Goal: Task Accomplishment & Management: Complete application form

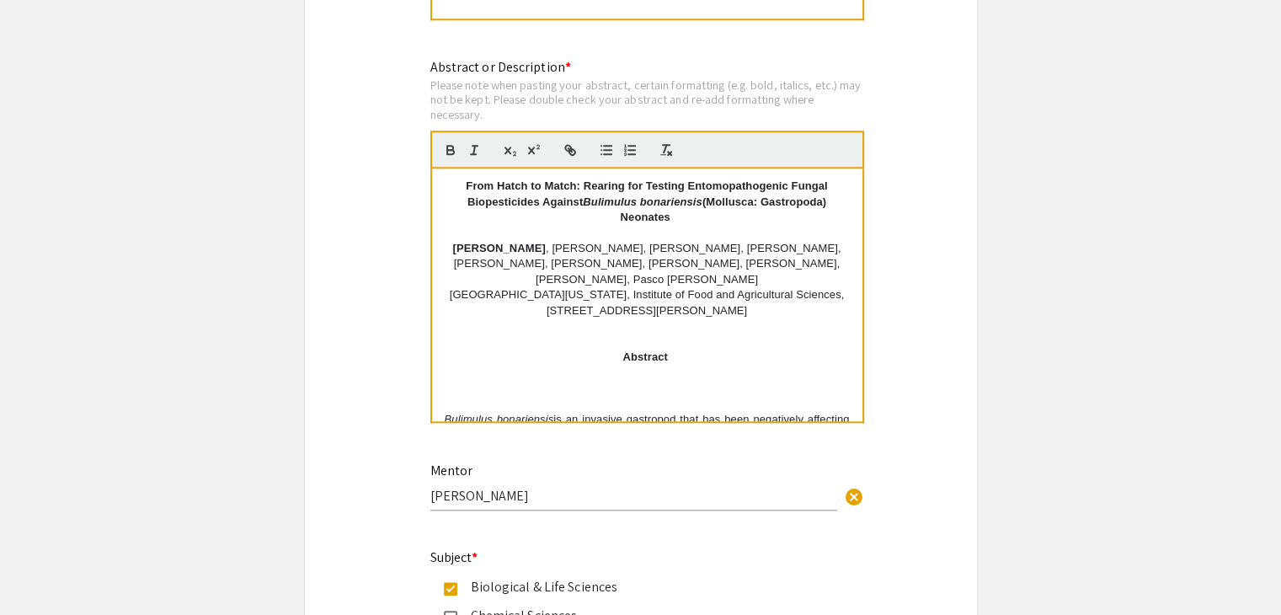
scroll to position [1679, 0]
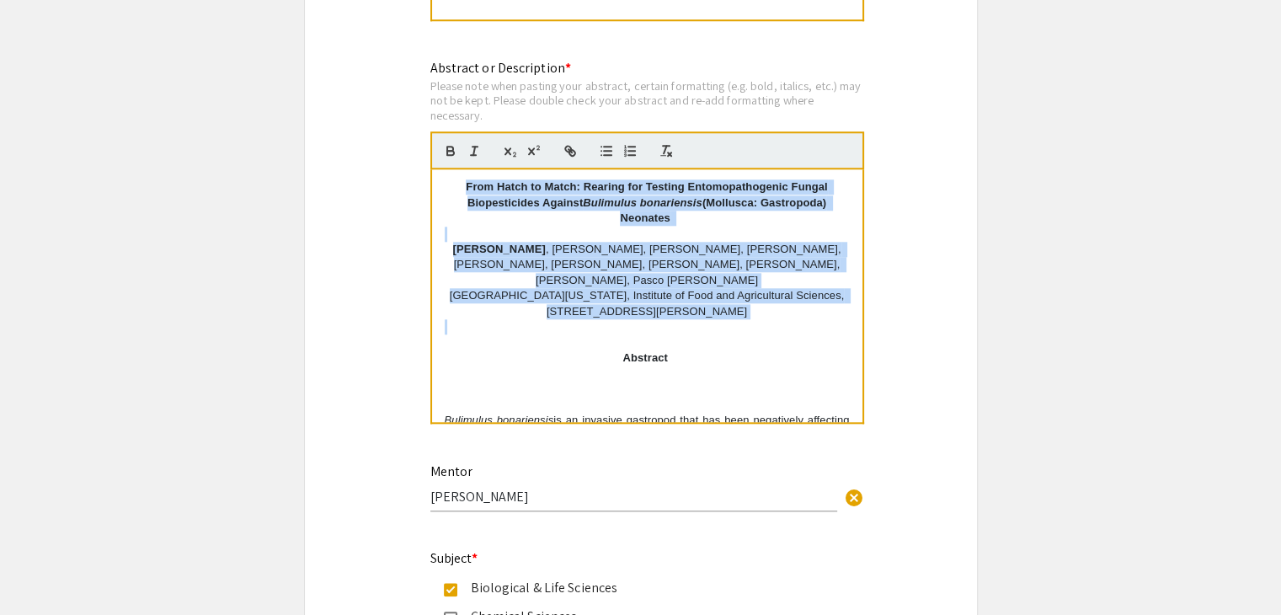
drag, startPoint x: 458, startPoint y: 183, endPoint x: 711, endPoint y: 315, distance: 285.3
click at [711, 315] on div "From Hatch to Match: Rearing for Testing Entomopathogenic Fungal Biopesticides …" at bounding box center [647, 295] width 430 height 253
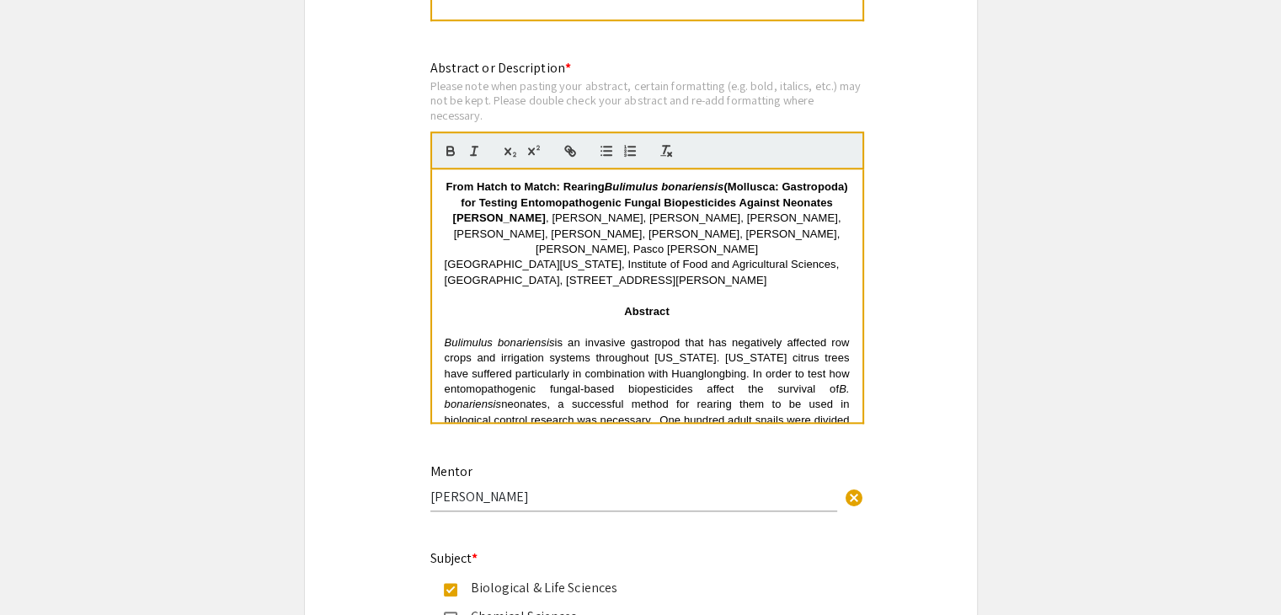
scroll to position [1595, 0]
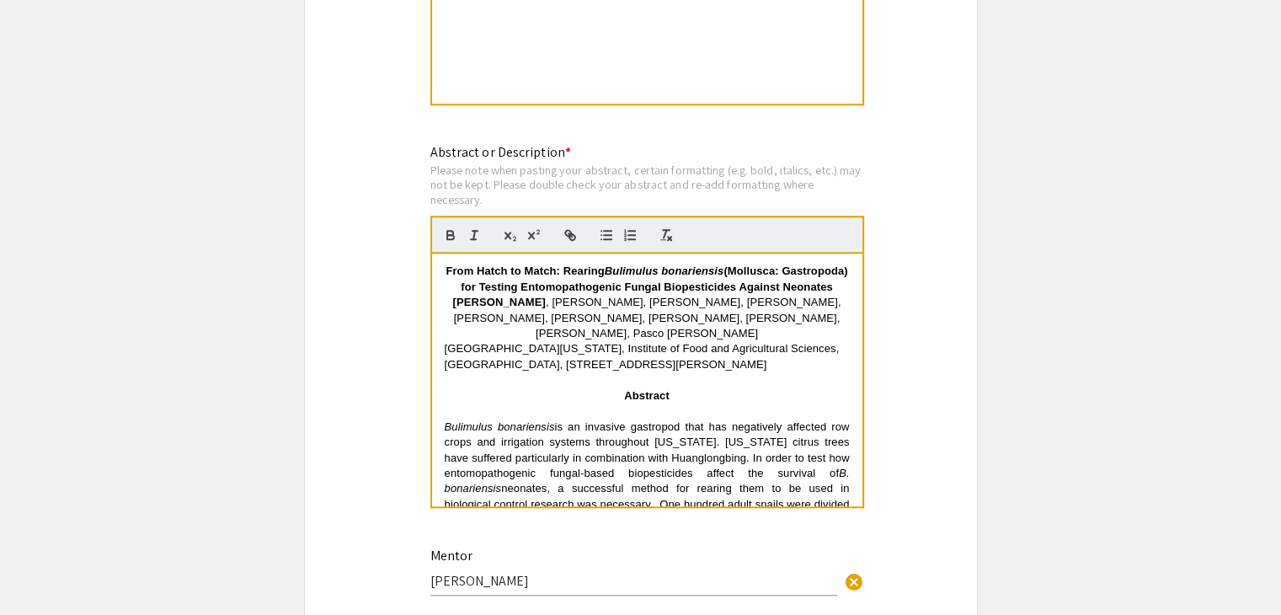
drag, startPoint x: 470, startPoint y: 264, endPoint x: 676, endPoint y: 299, distance: 209.4
click at [676, 295] on p "From Hatch to Match: Rearing Bulimulus bonariensis (Mollusca: Gastropoda) for T…" at bounding box center [647, 279] width 405 height 31
copy strong "From Hatch to Match: Rearing Bulimulus bonariensis (Mollusca: Gastropoda) for T…"
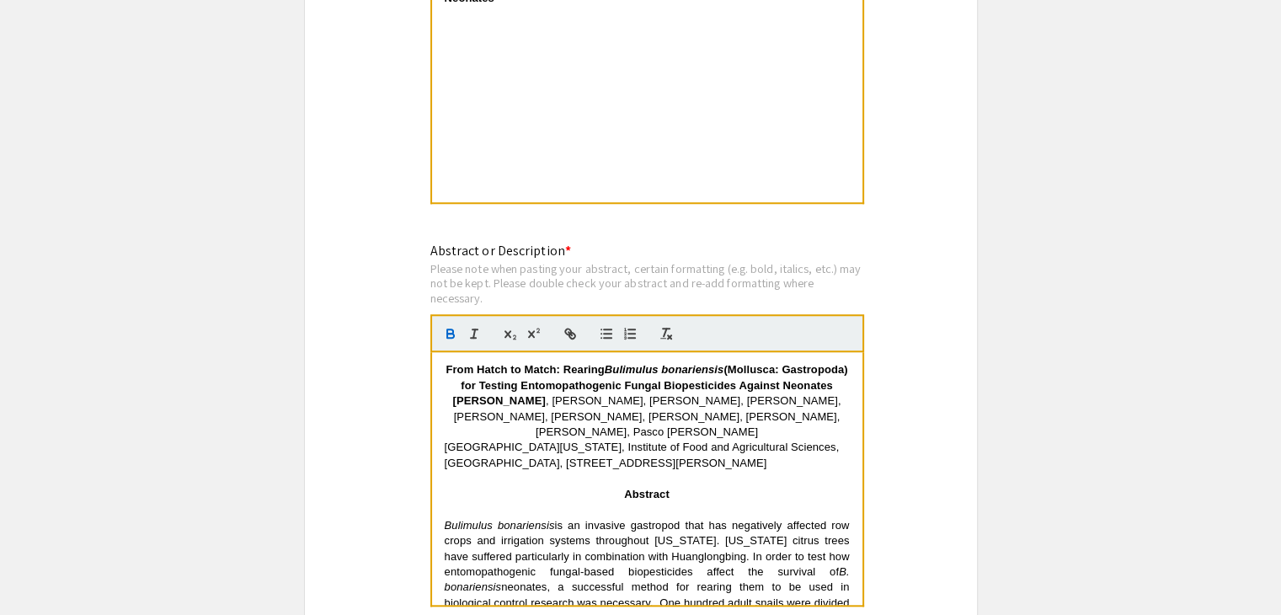
scroll to position [1477, 0]
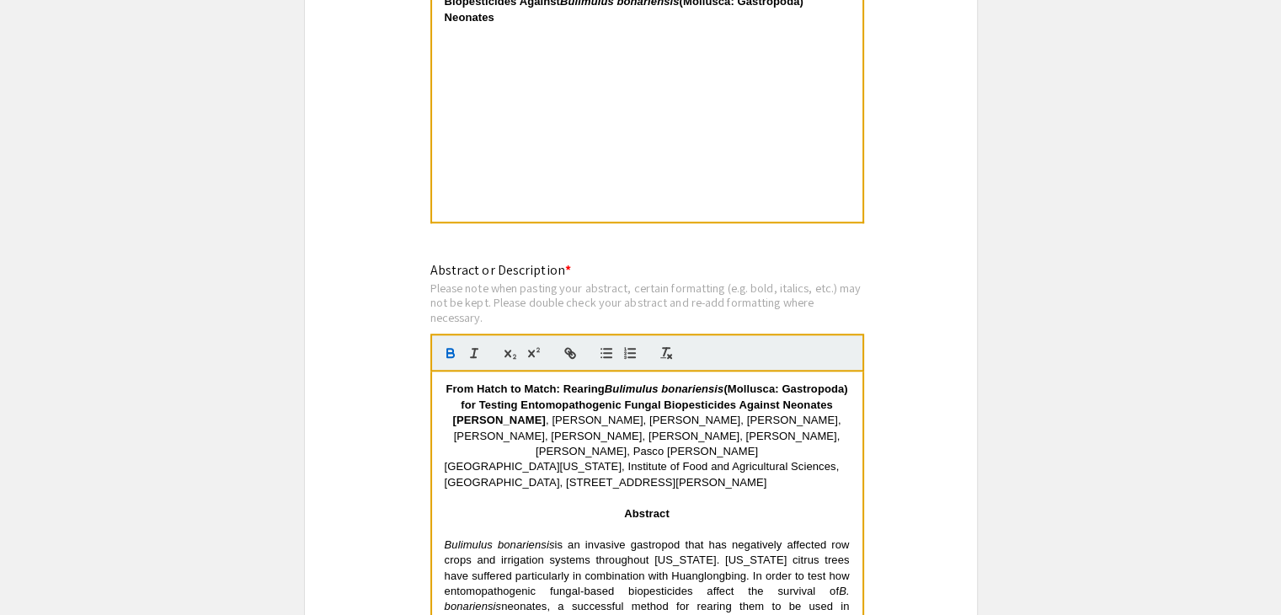
click at [526, 426] on strong "[PERSON_NAME]" at bounding box center [499, 420] width 93 height 13
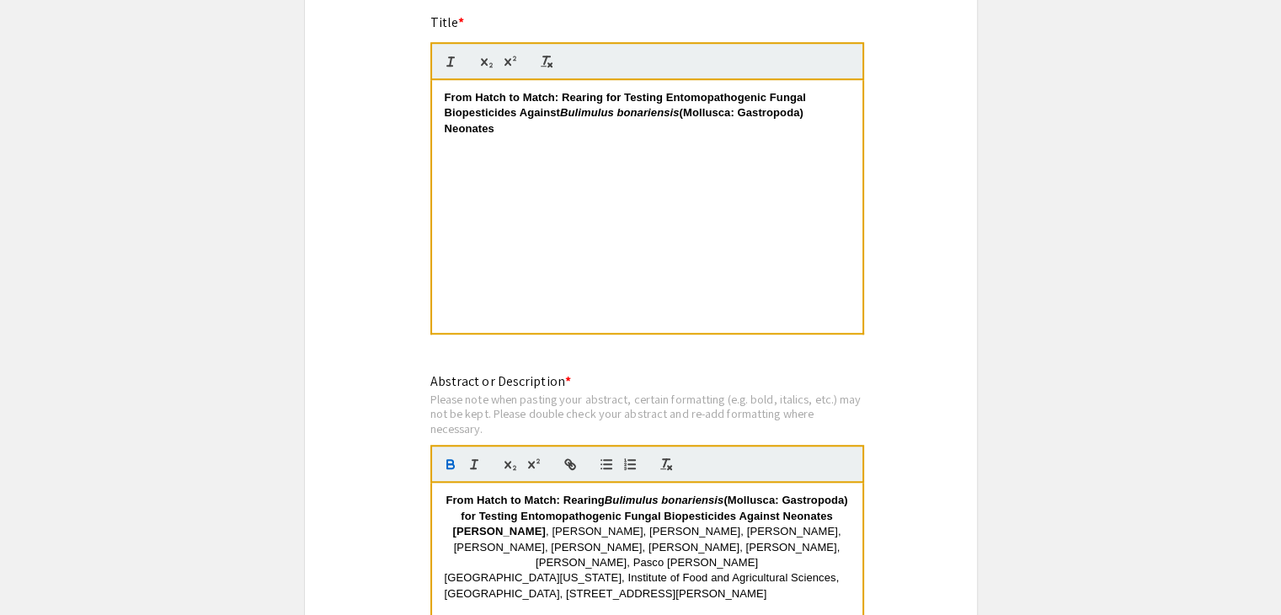
scroll to position [1365, 0]
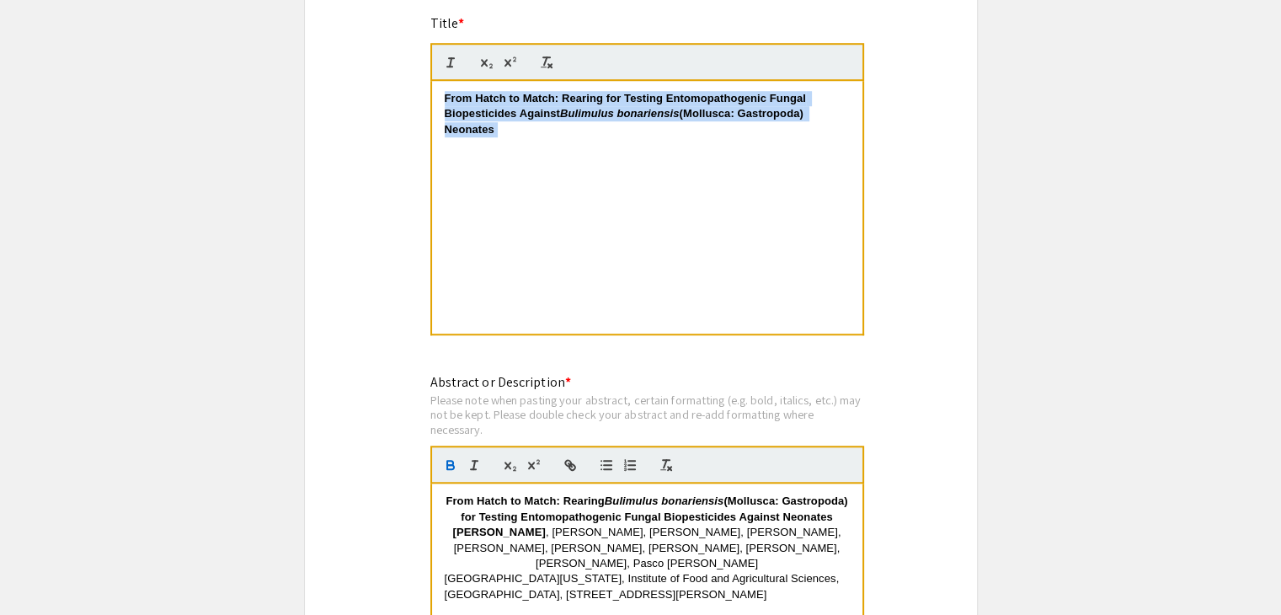
drag, startPoint x: 519, startPoint y: 131, endPoint x: 436, endPoint y: 87, distance: 93.5
click at [436, 87] on div "From Hatch to Match: Rearing for Testing Entomopathogenic Fungal Biopesticides …" at bounding box center [647, 207] width 430 height 253
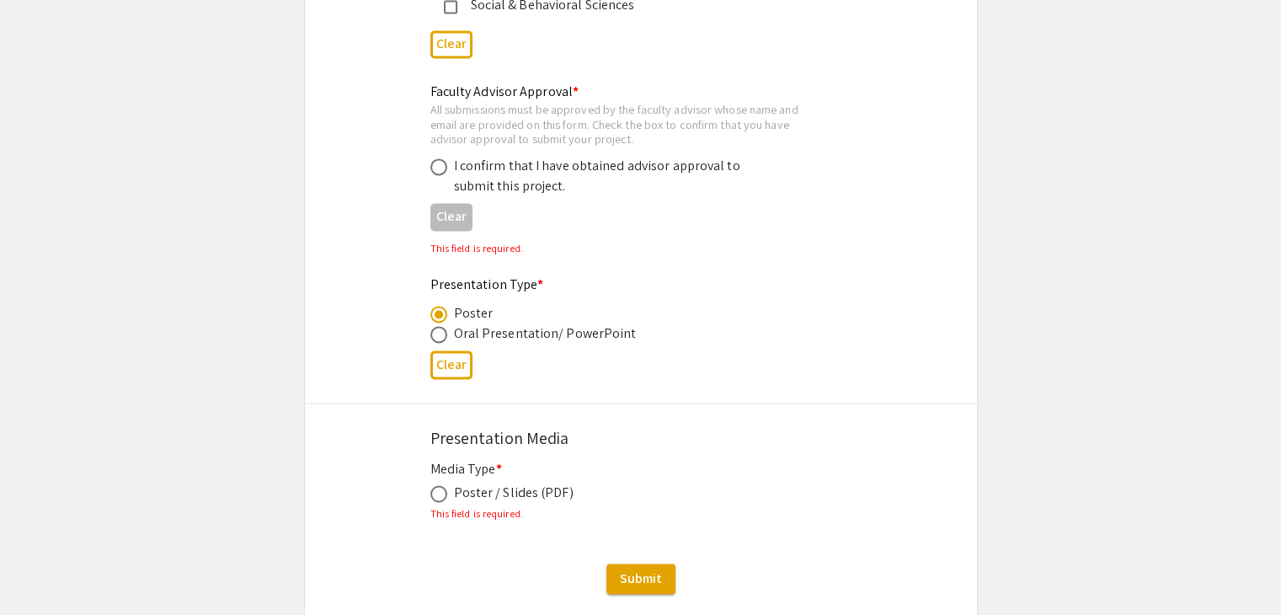
scroll to position [2525, 0]
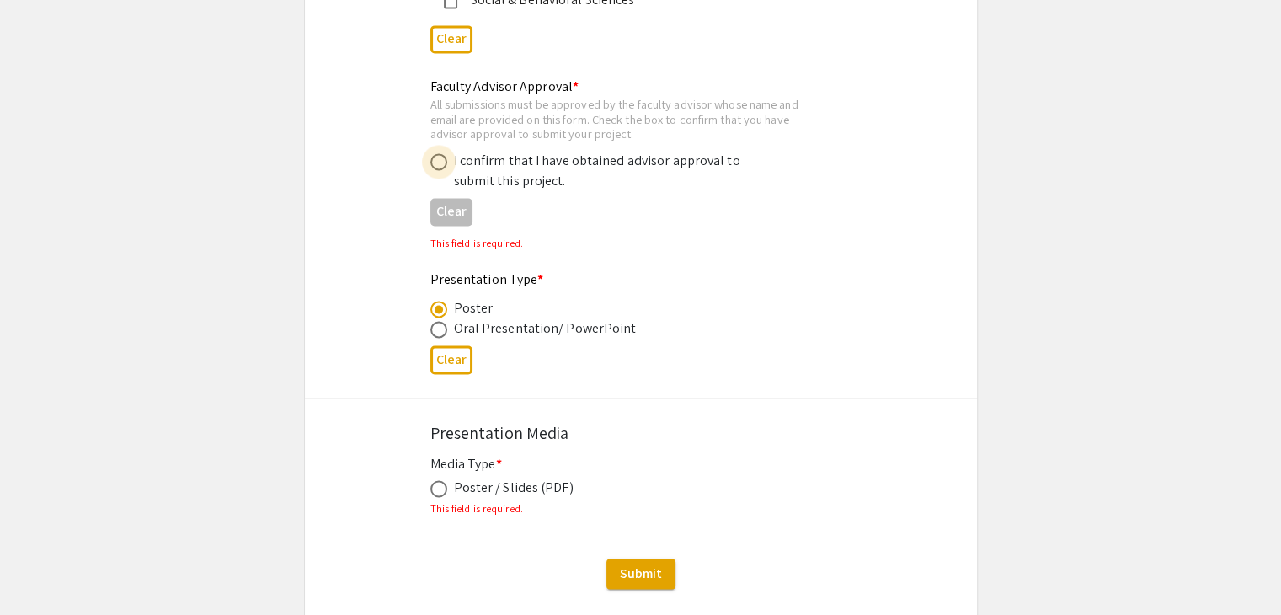
click at [440, 153] on span at bounding box center [438, 161] width 17 height 17
click at [440, 153] on input "radio" at bounding box center [438, 161] width 17 height 17
radio input "true"
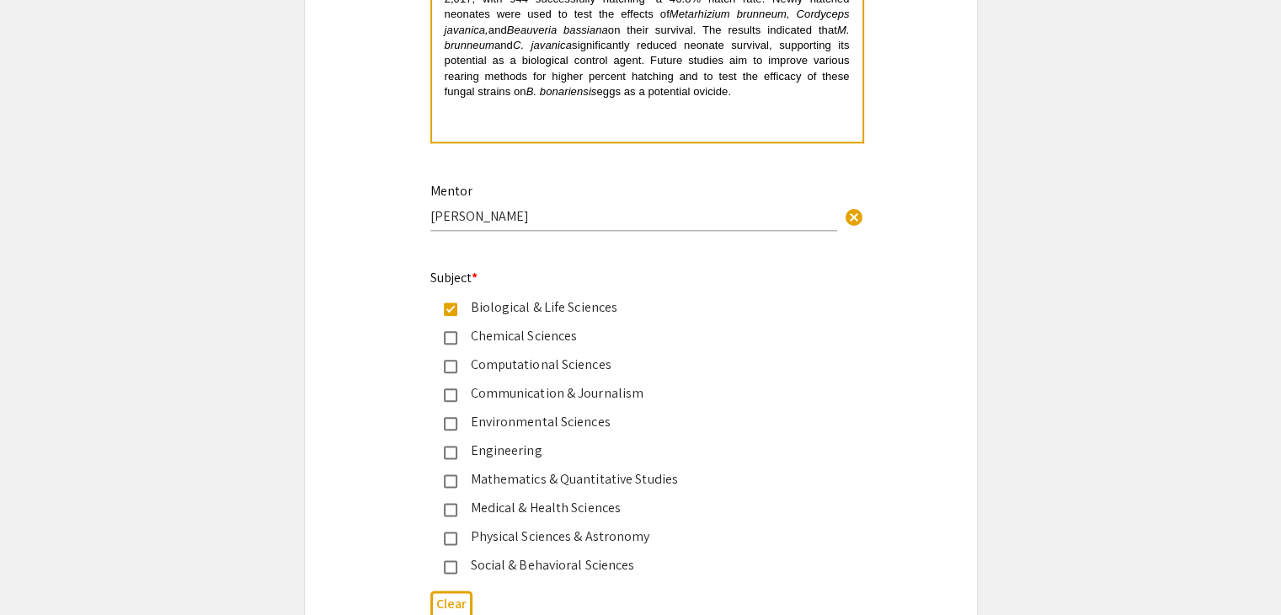
scroll to position [1957, 0]
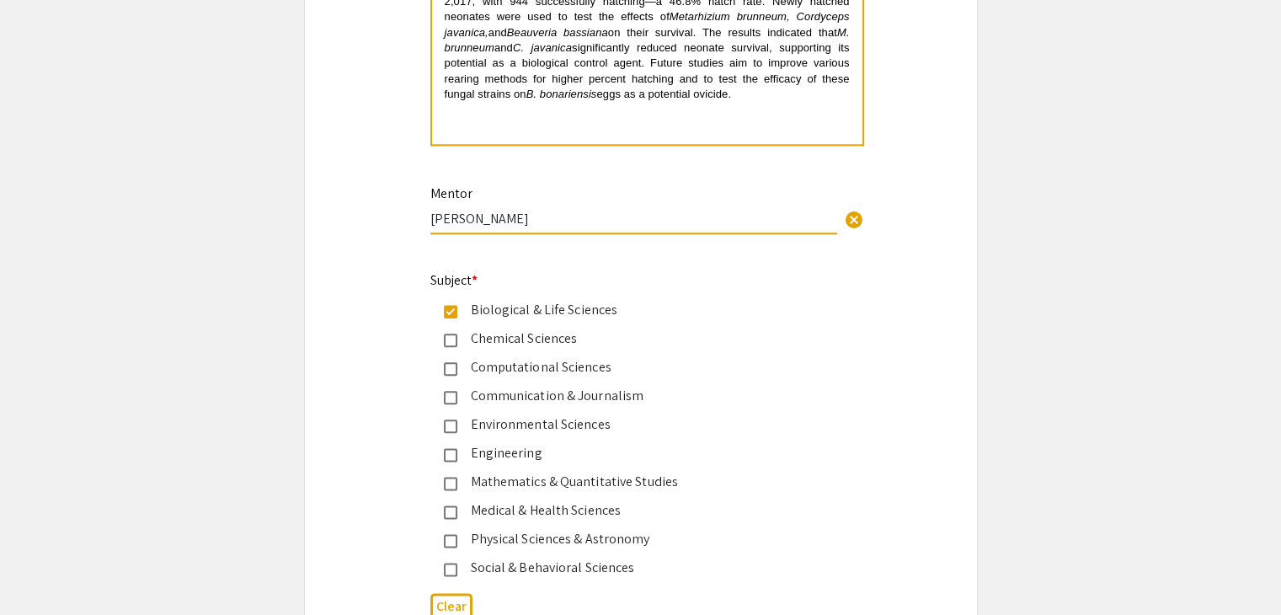
click at [550, 210] on input "[PERSON_NAME]" at bounding box center [633, 219] width 407 height 18
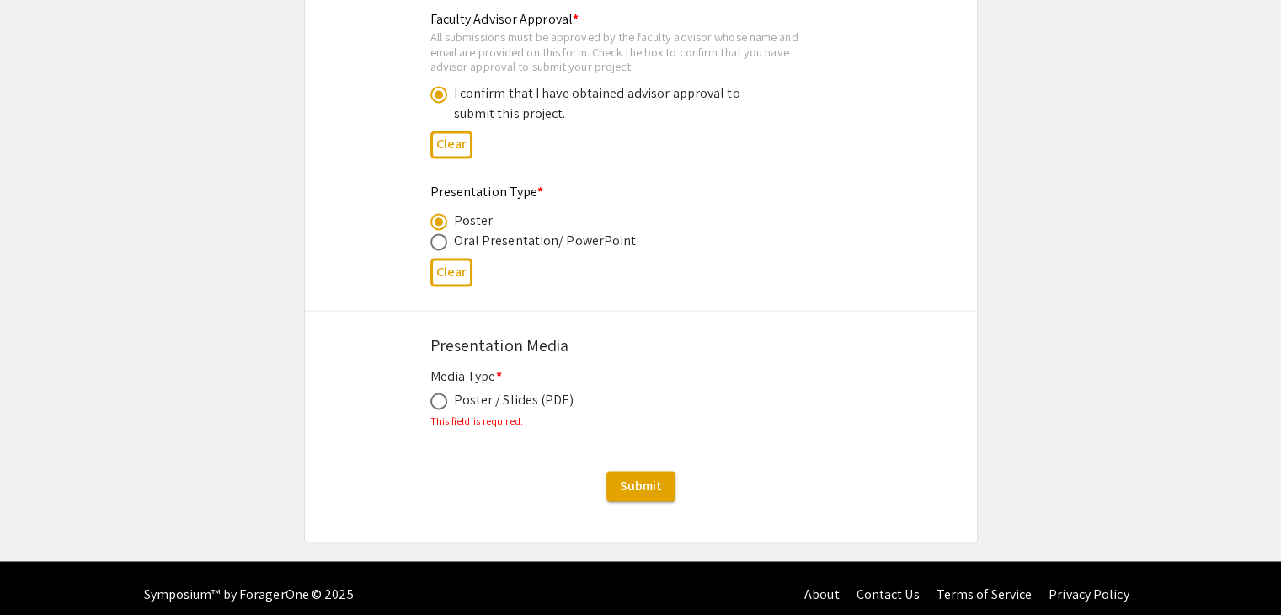
scroll to position [2597, 0]
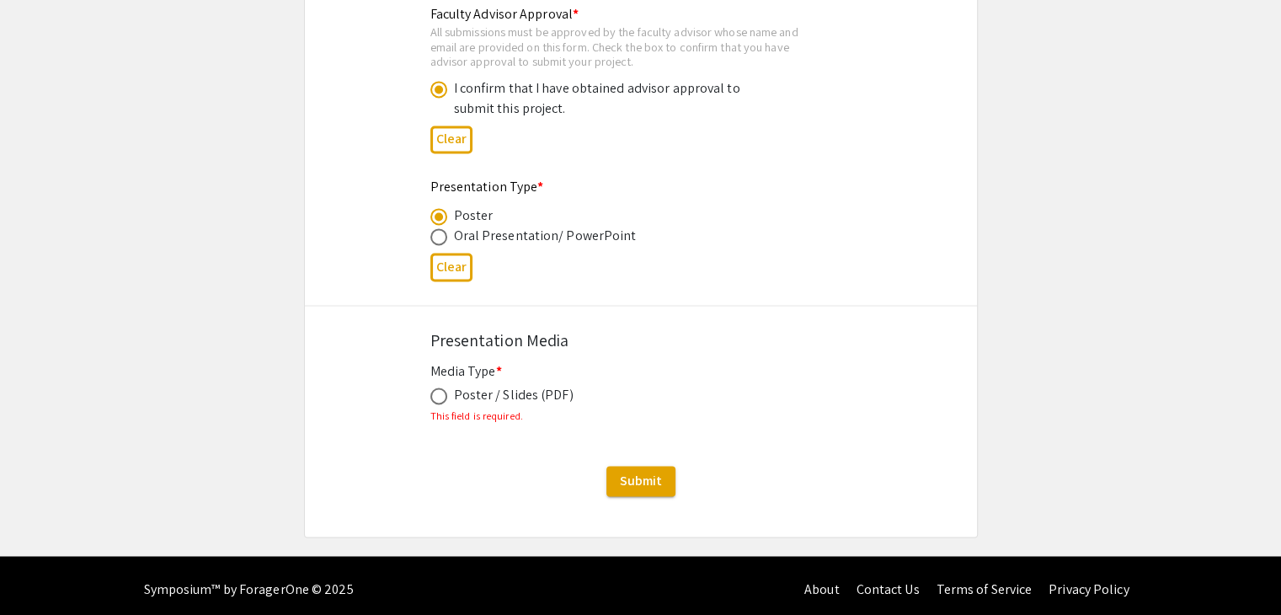
type input "[PERSON_NAME], [PERSON_NAME]"
click at [438, 389] on span at bounding box center [438, 396] width 17 height 17
click at [438, 389] on input "radio" at bounding box center [438, 396] width 17 height 17
radio input "true"
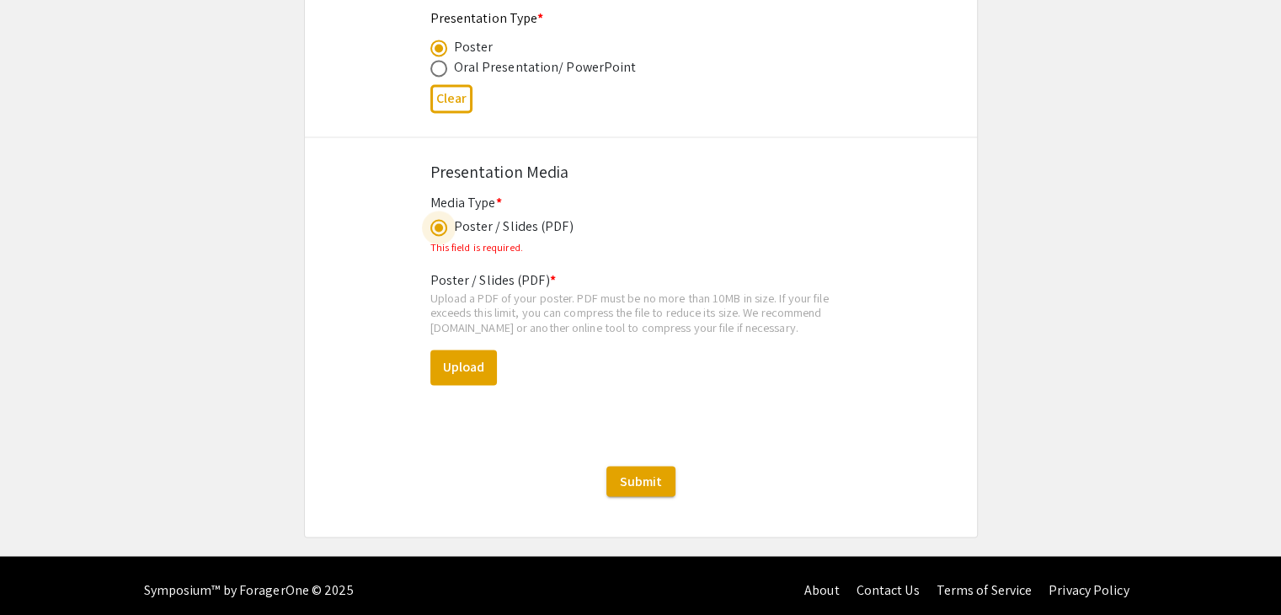
scroll to position [2765, 0]
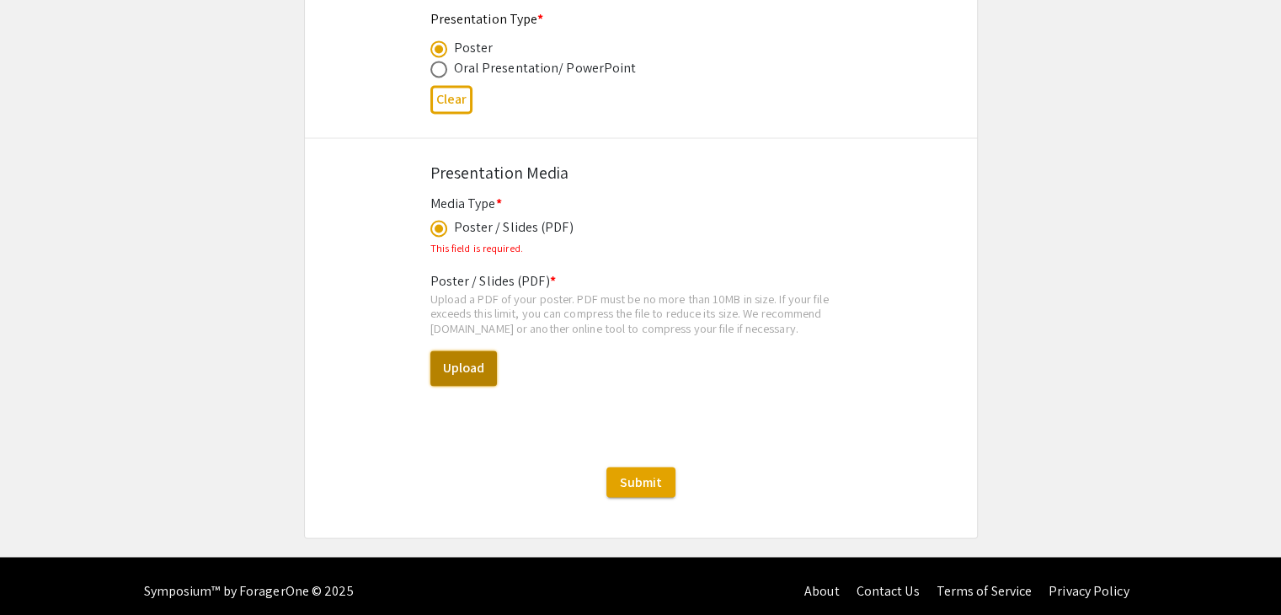
click at [473, 366] on button "Upload" at bounding box center [463, 367] width 67 height 35
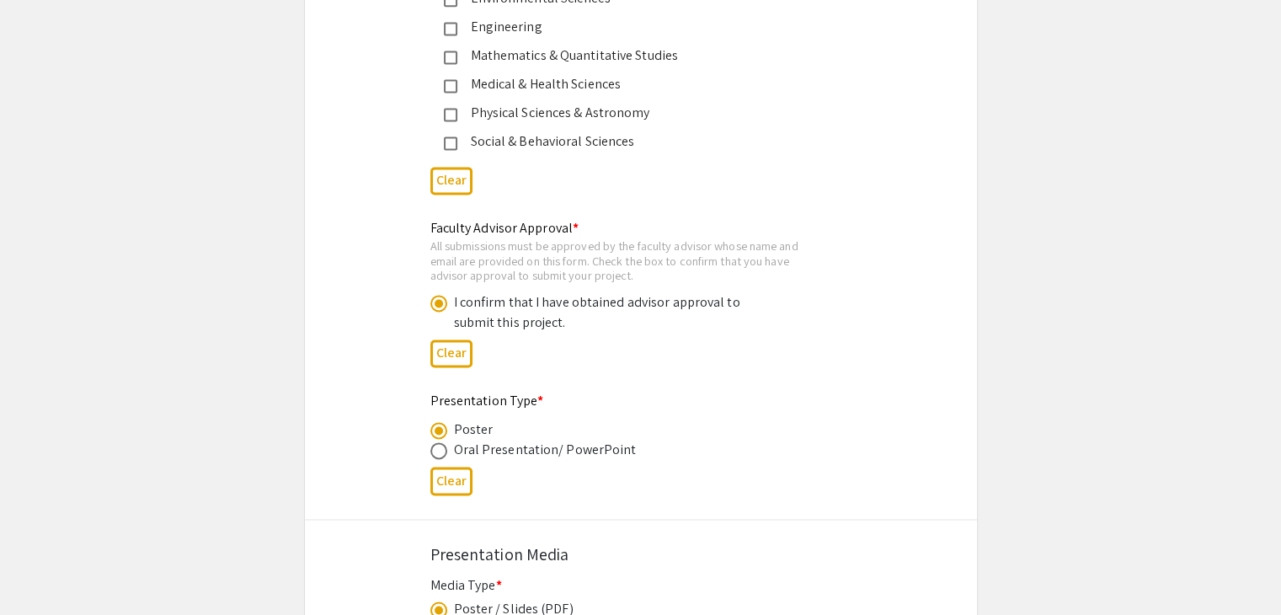
scroll to position [2766, 0]
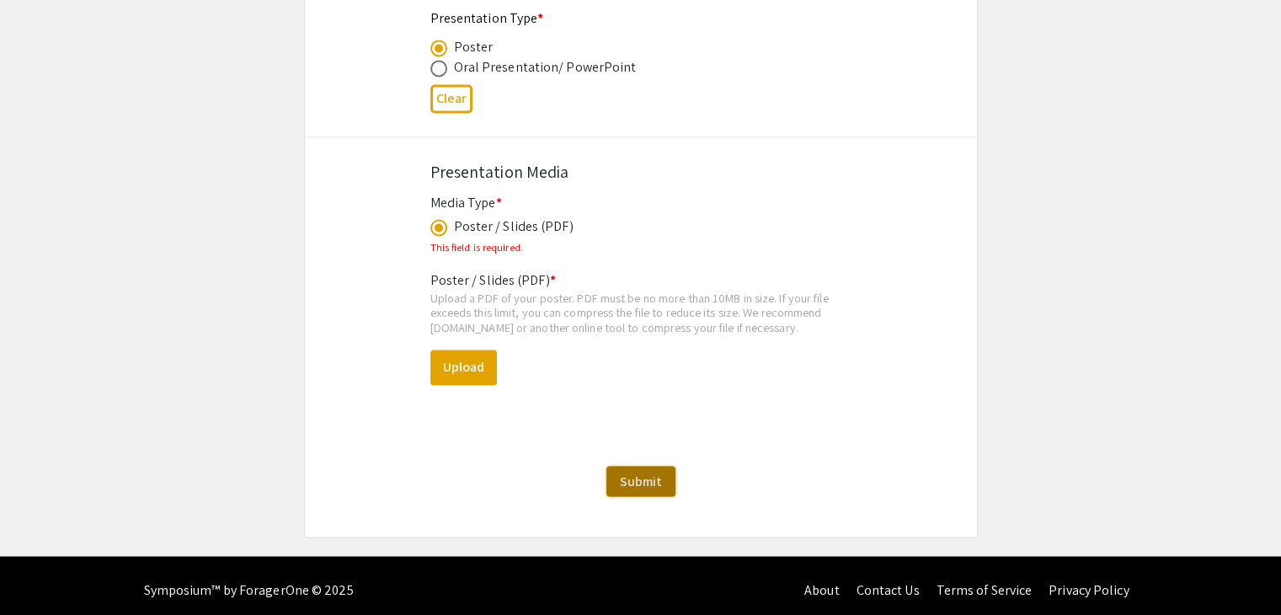
click at [646, 478] on span "Submit" at bounding box center [641, 481] width 42 height 18
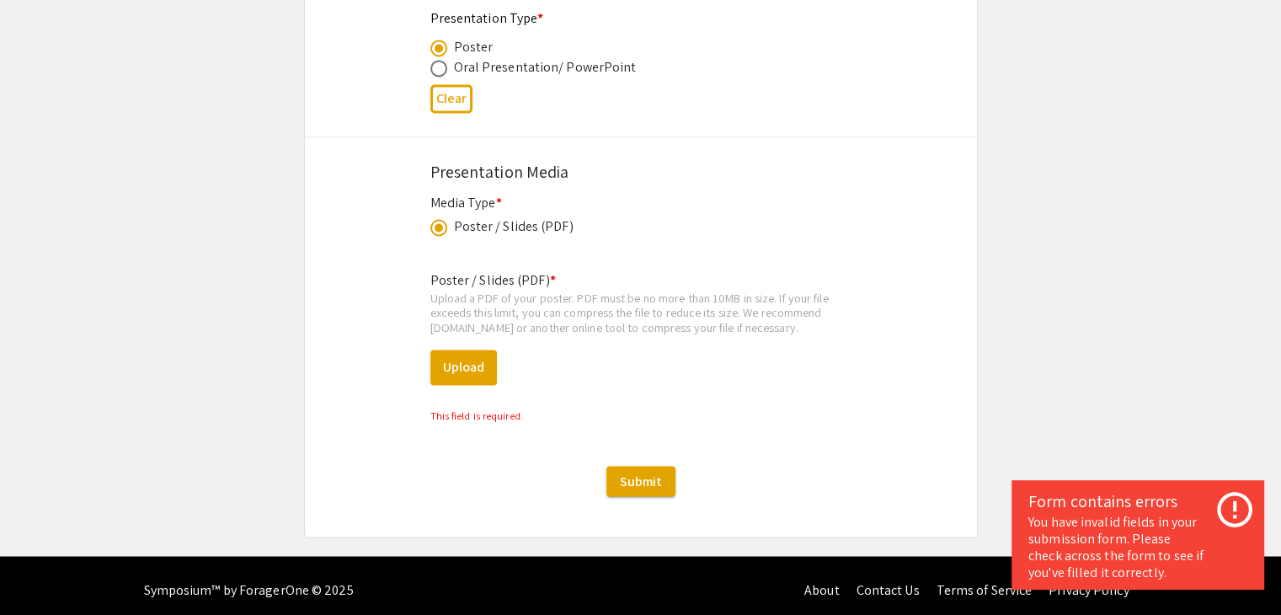
click at [702, 356] on div "Poster / Slides (PDF) * Upload a PDF of your poster. PDF must be no more than 1…" at bounding box center [640, 341] width 421 height 169
click at [639, 278] on div "Poster / Slides (PDF) * Upload a PDF of your poster. PDF must be no more than 1…" at bounding box center [640, 341] width 421 height 169
